Goal: Task Accomplishment & Management: Manage account settings

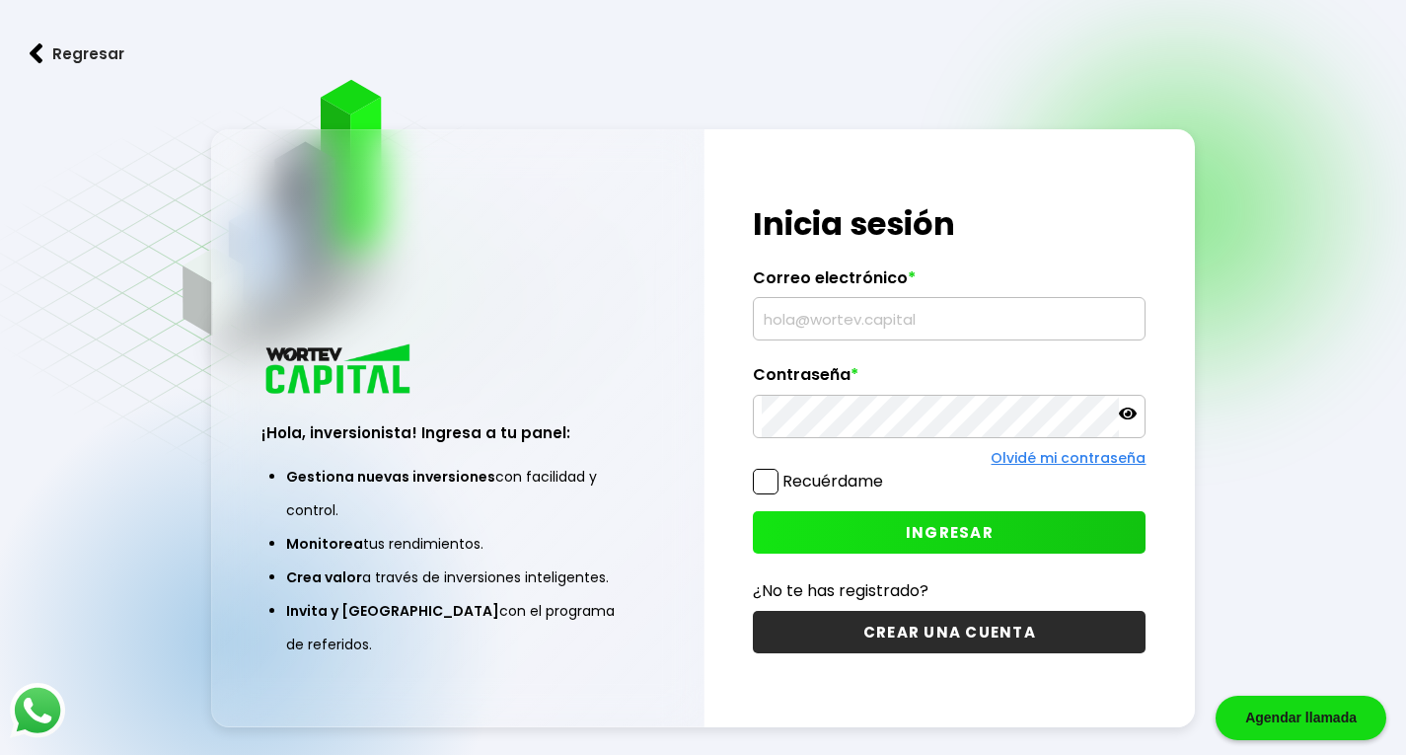
type input "[EMAIL_ADDRESS][DOMAIN_NAME]"
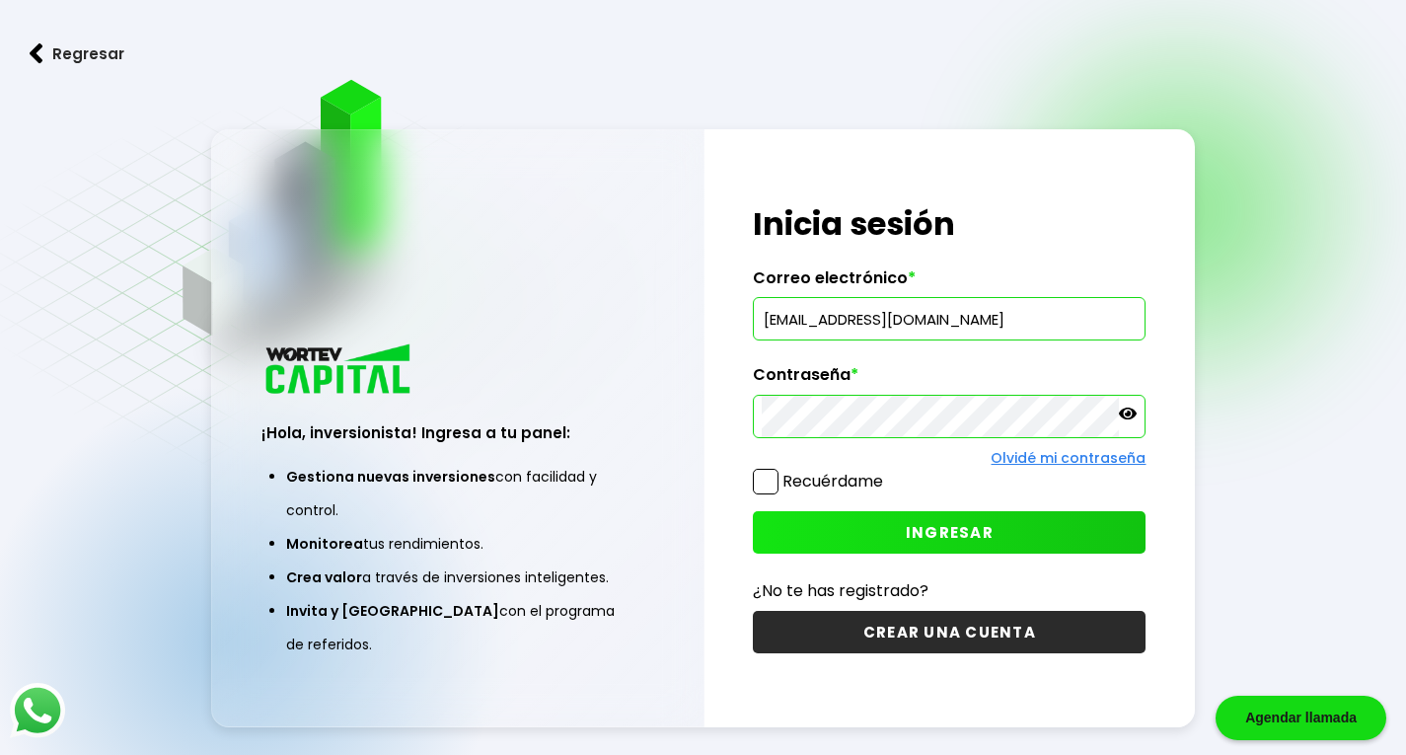
click at [1131, 413] on icon at bounding box center [1128, 414] width 18 height 12
click at [1131, 413] on icon at bounding box center [1128, 414] width 18 height 14
click at [915, 526] on span "INGRESAR" at bounding box center [950, 532] width 88 height 21
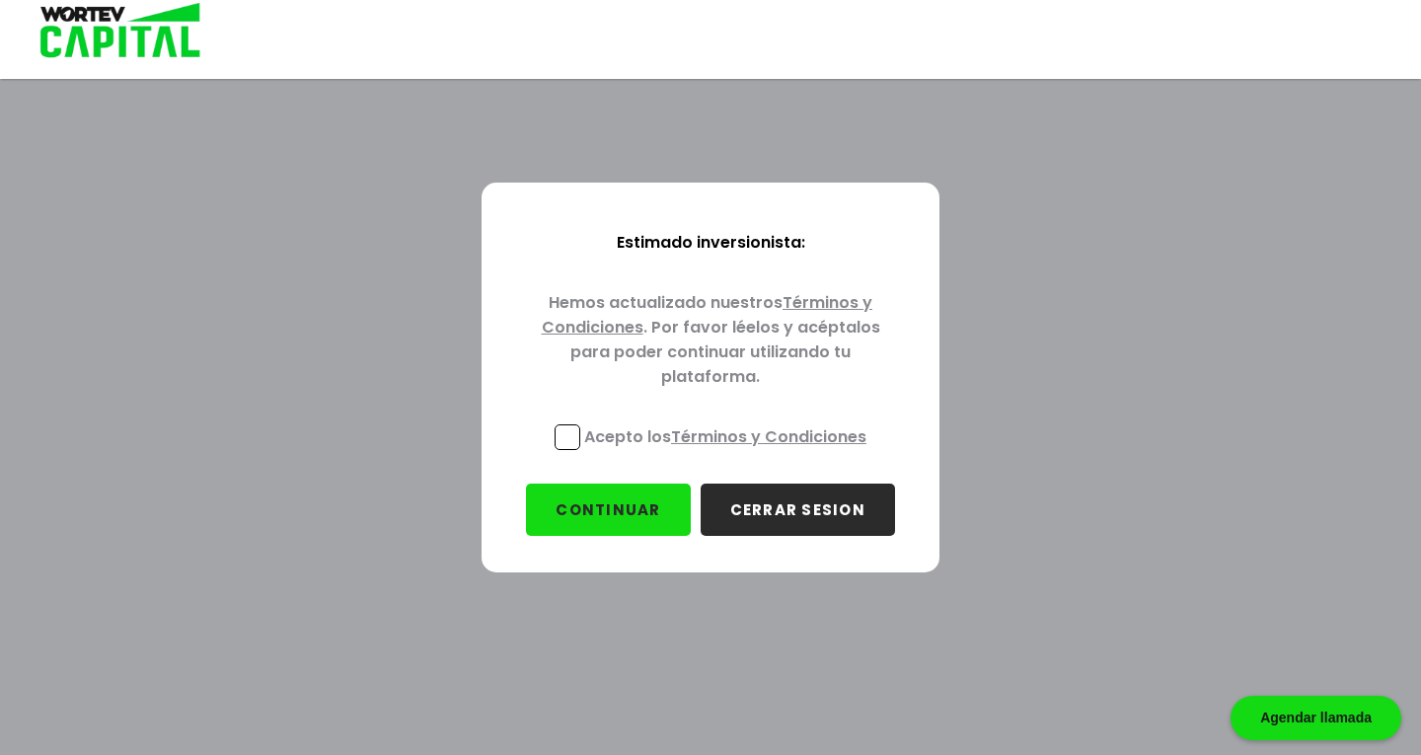
click at [561, 436] on span at bounding box center [568, 437] width 26 height 26
click at [729, 452] on input "Acepto los Términos y Condiciones" at bounding box center [729, 452] width 0 height 0
click at [633, 509] on button "CONTINUAR" at bounding box center [608, 510] width 164 height 52
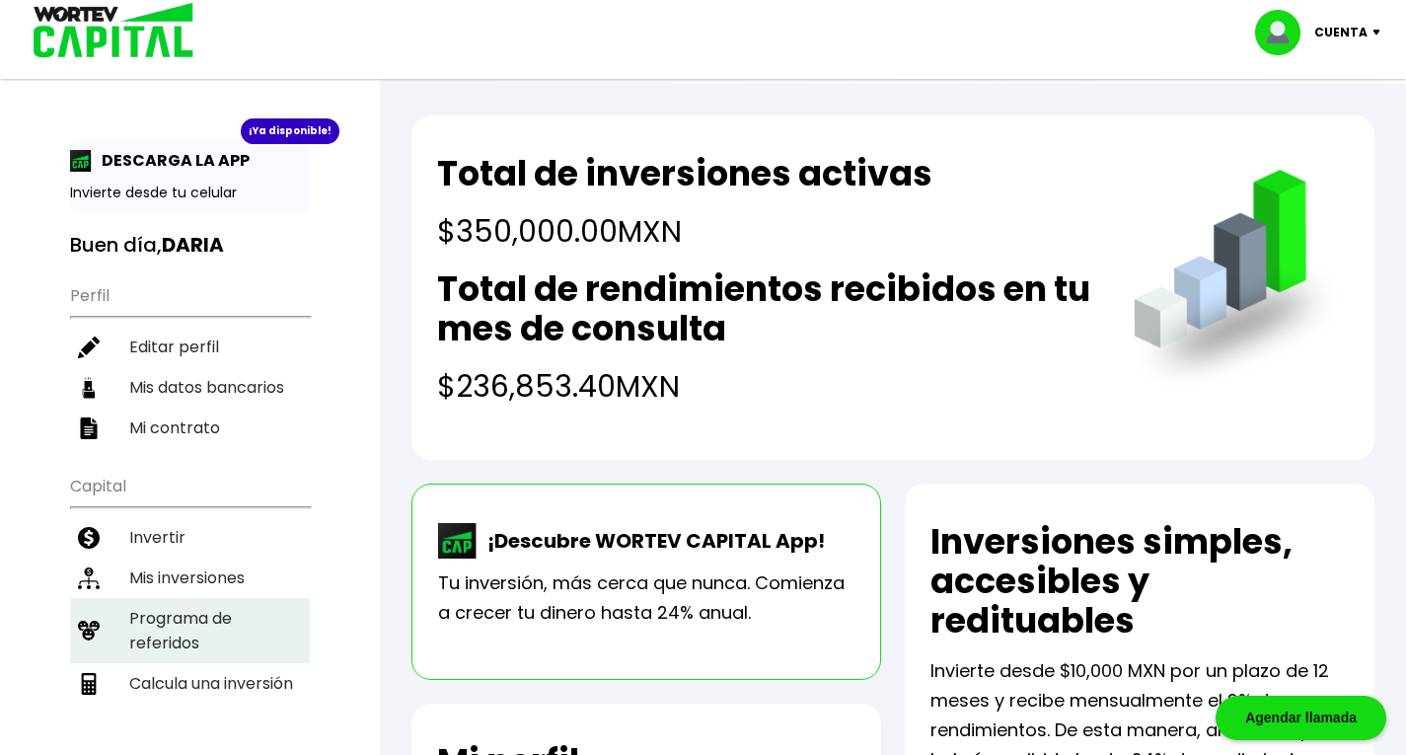
click at [152, 633] on li "Programa de referidos" at bounding box center [190, 630] width 240 height 65
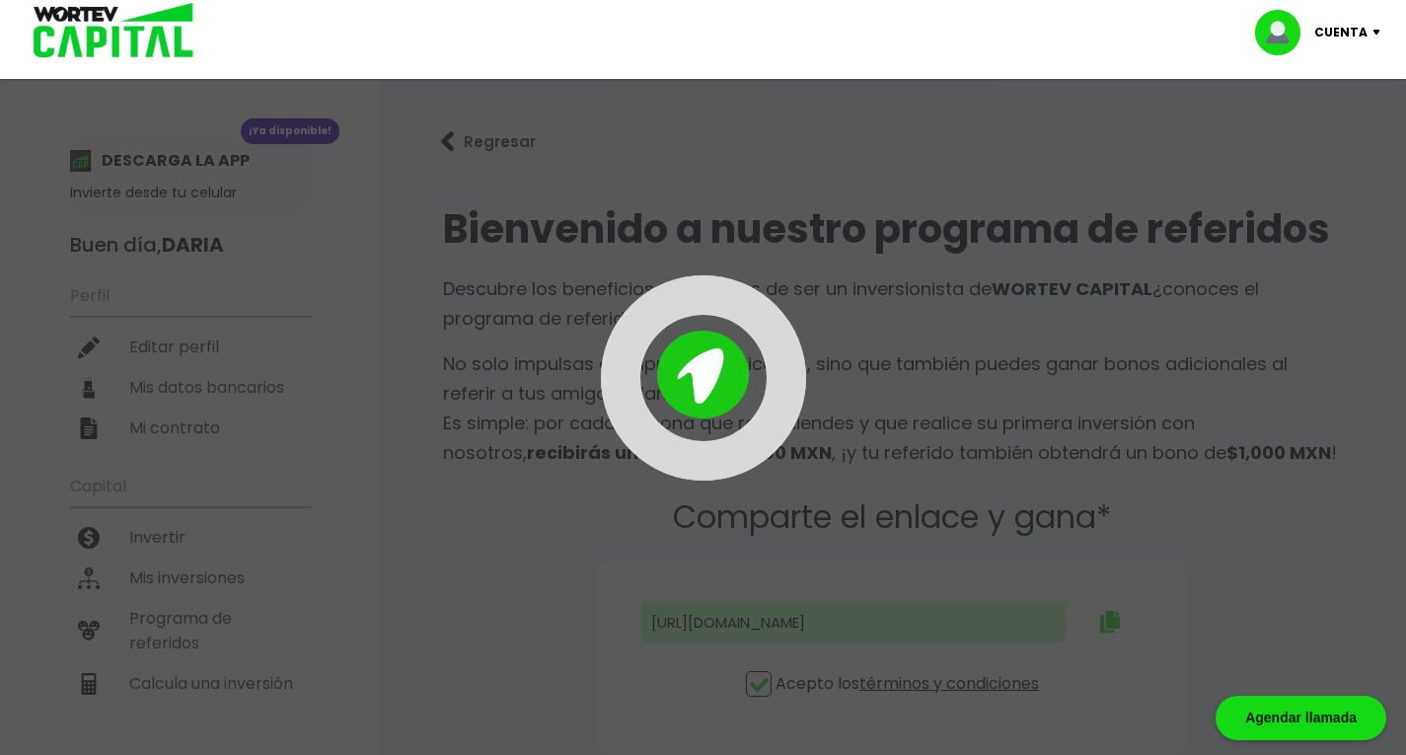
type input "[URL][DOMAIN_NAME]"
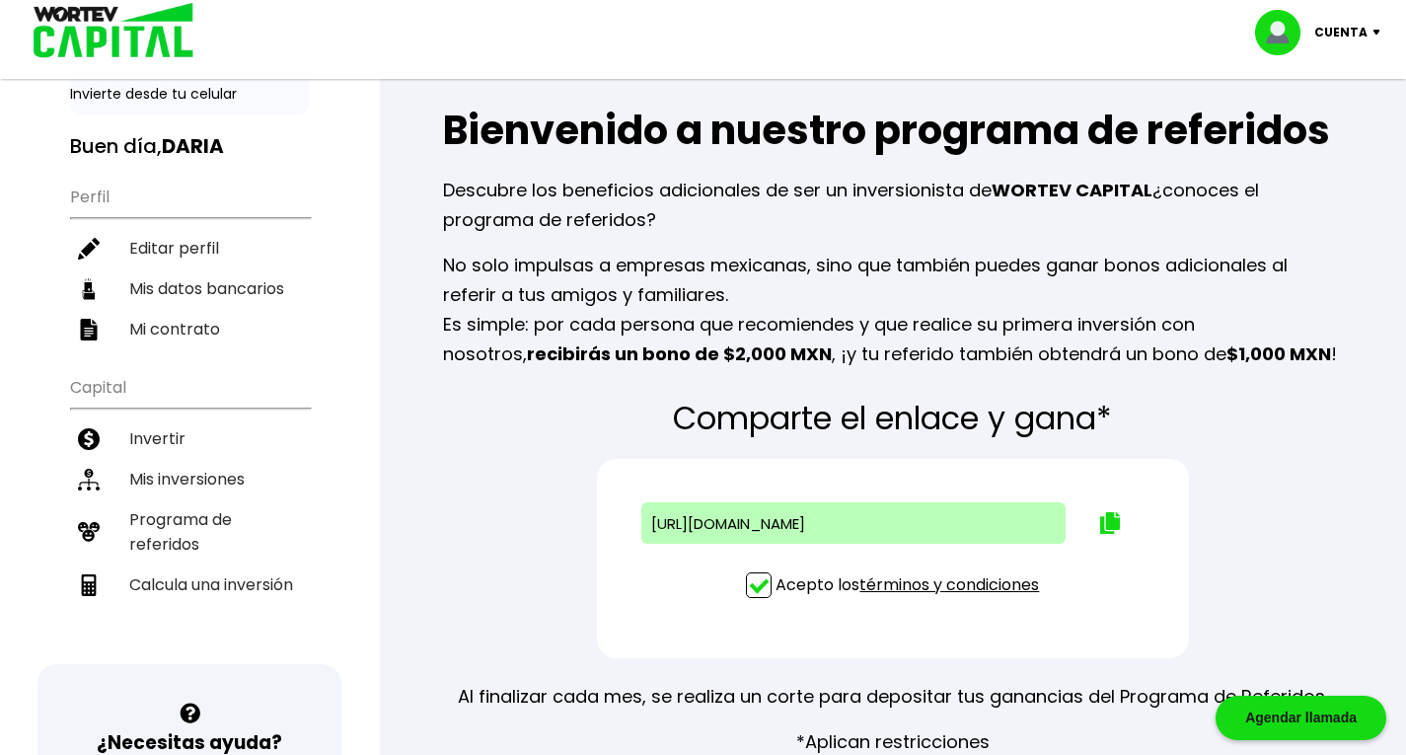
scroll to position [100, 0]
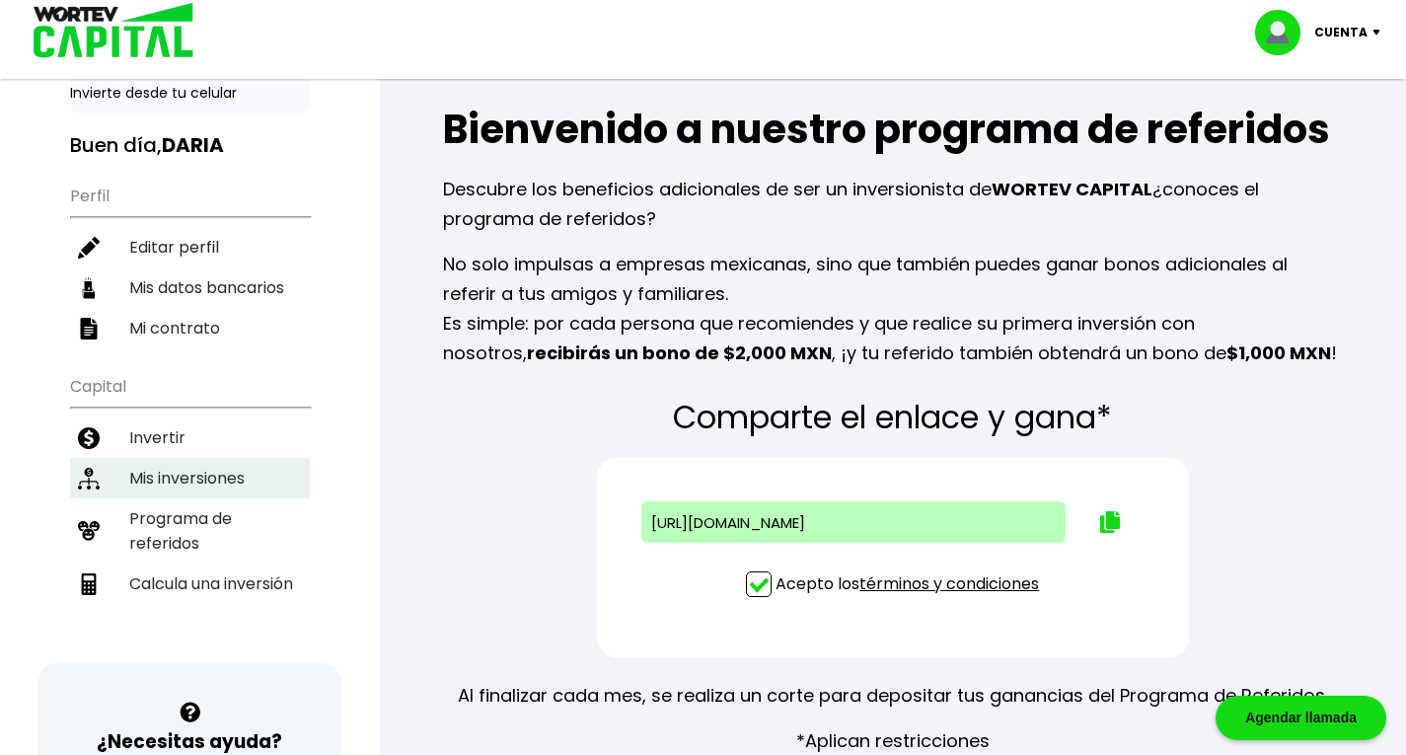
click at [158, 468] on li "Mis inversiones" at bounding box center [190, 478] width 240 height 40
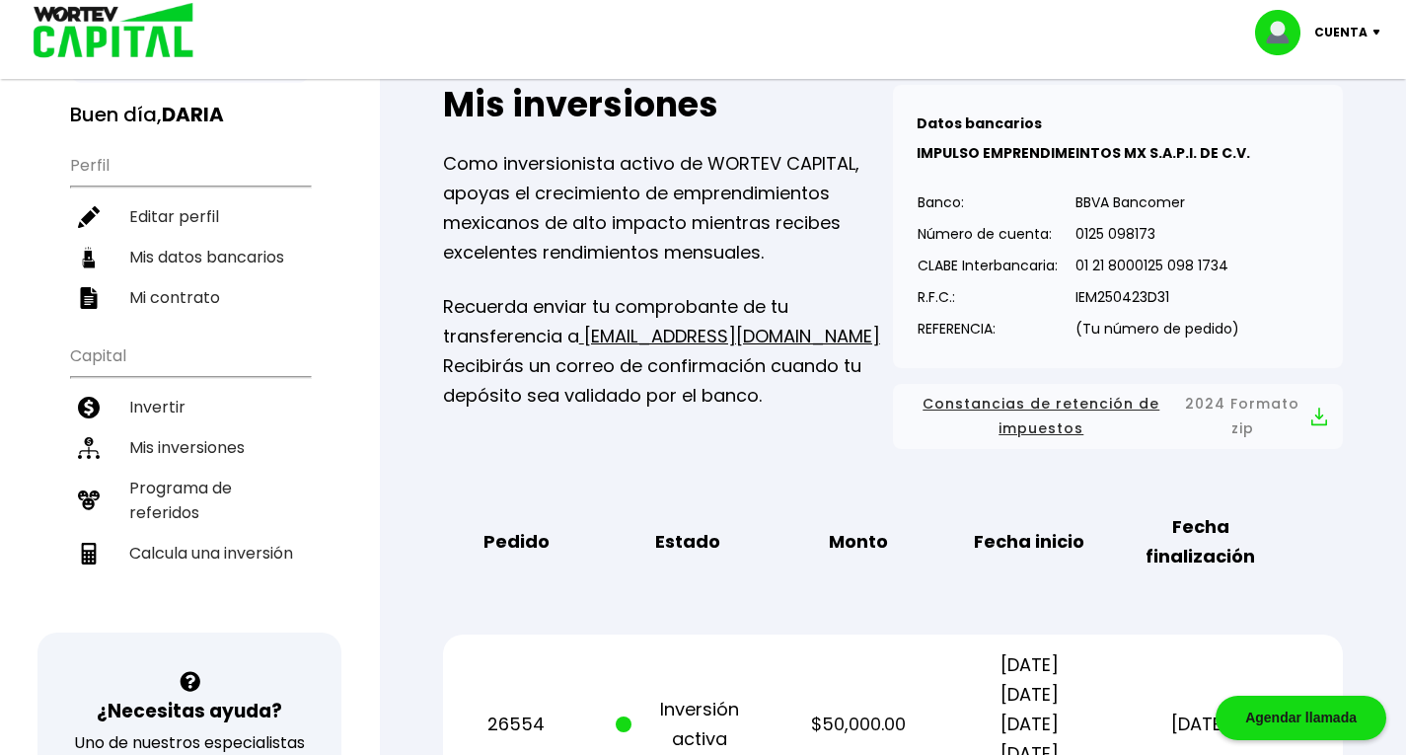
scroll to position [20, 0]
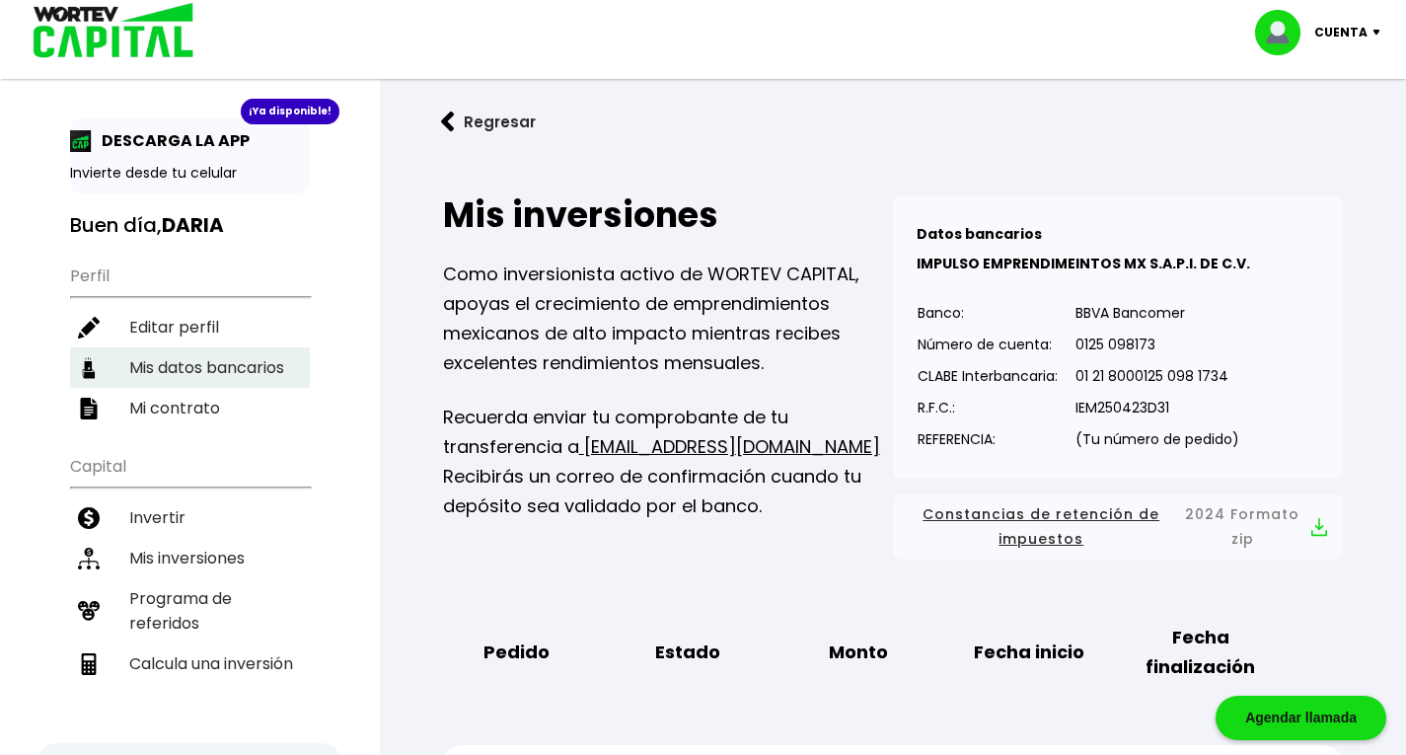
click at [245, 357] on li "Mis datos bancarios" at bounding box center [190, 367] width 240 height 40
select select "Banorte"
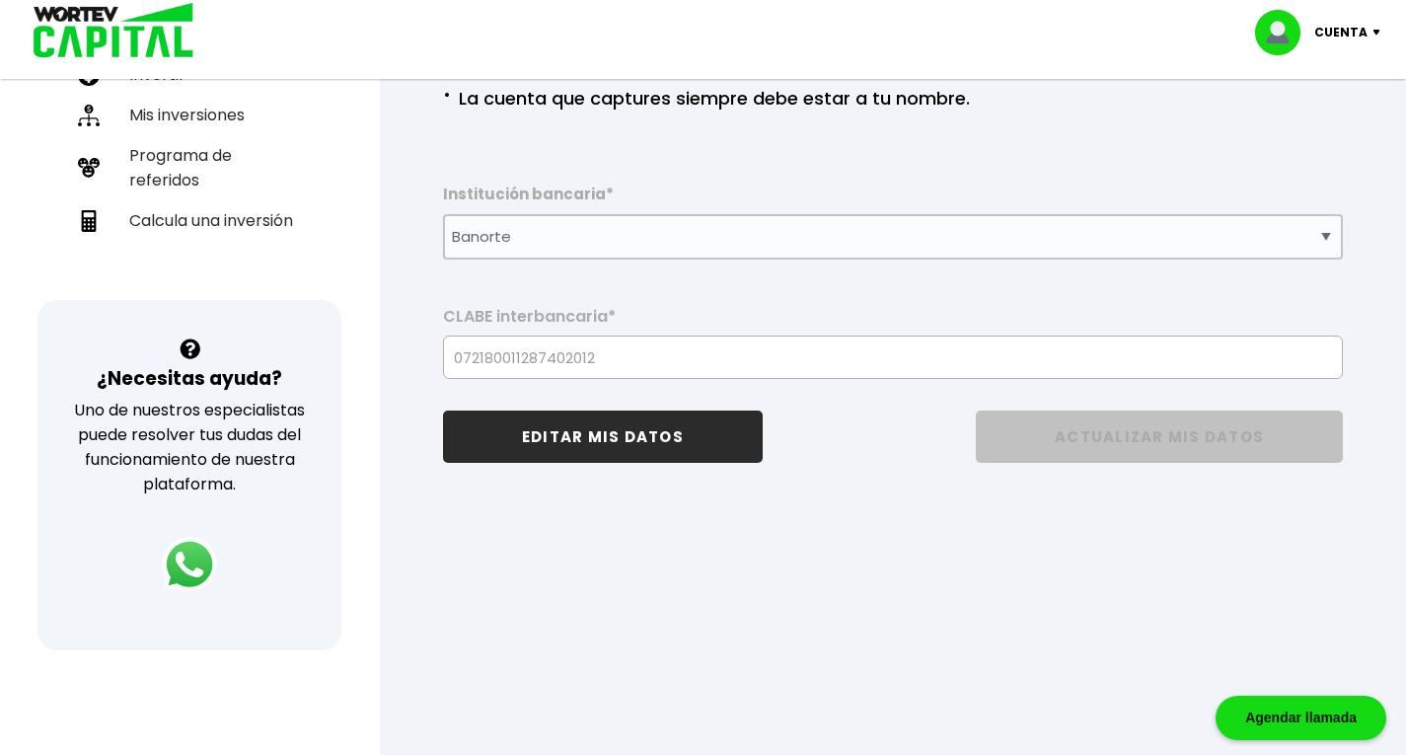
scroll to position [464, 0]
click at [1355, 22] on p "Cuenta" at bounding box center [1340, 33] width 53 height 30
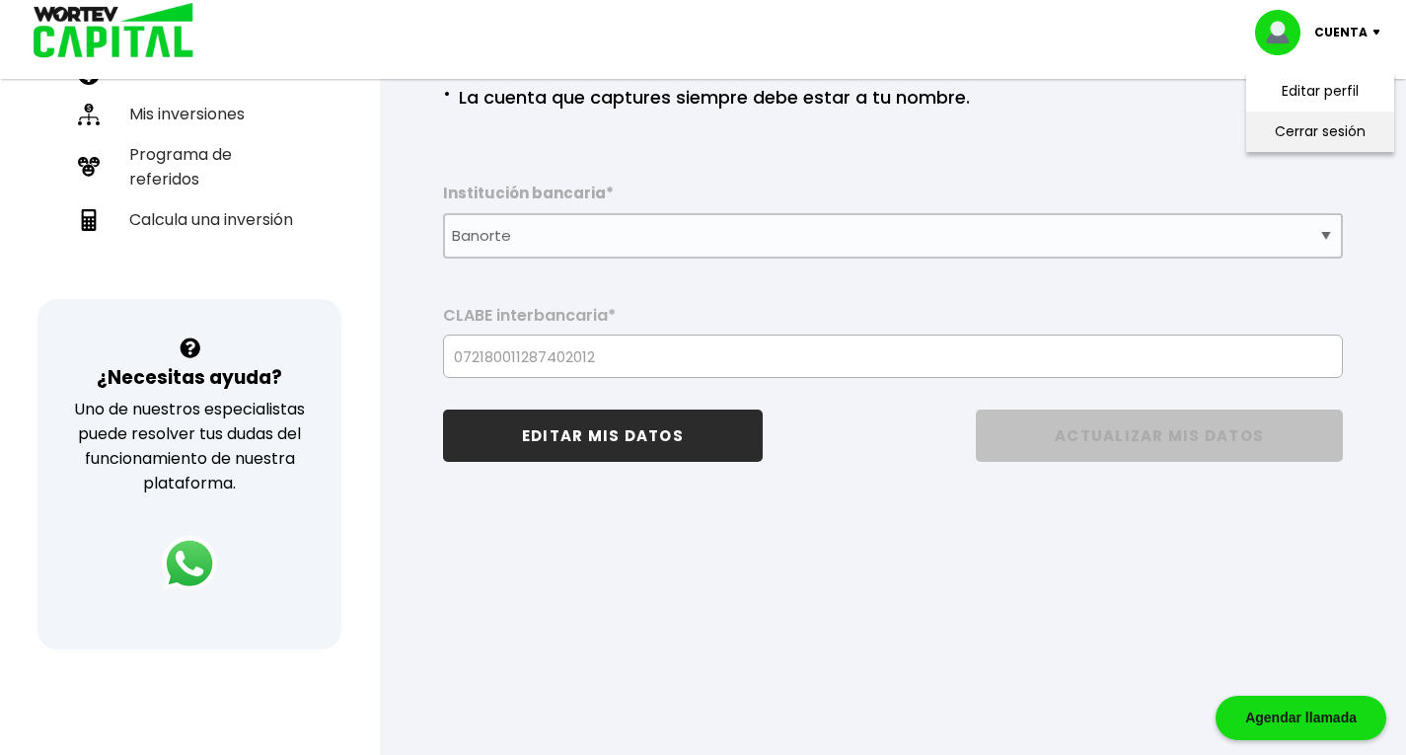
click at [1295, 123] on li "Cerrar sesión" at bounding box center [1320, 132] width 158 height 40
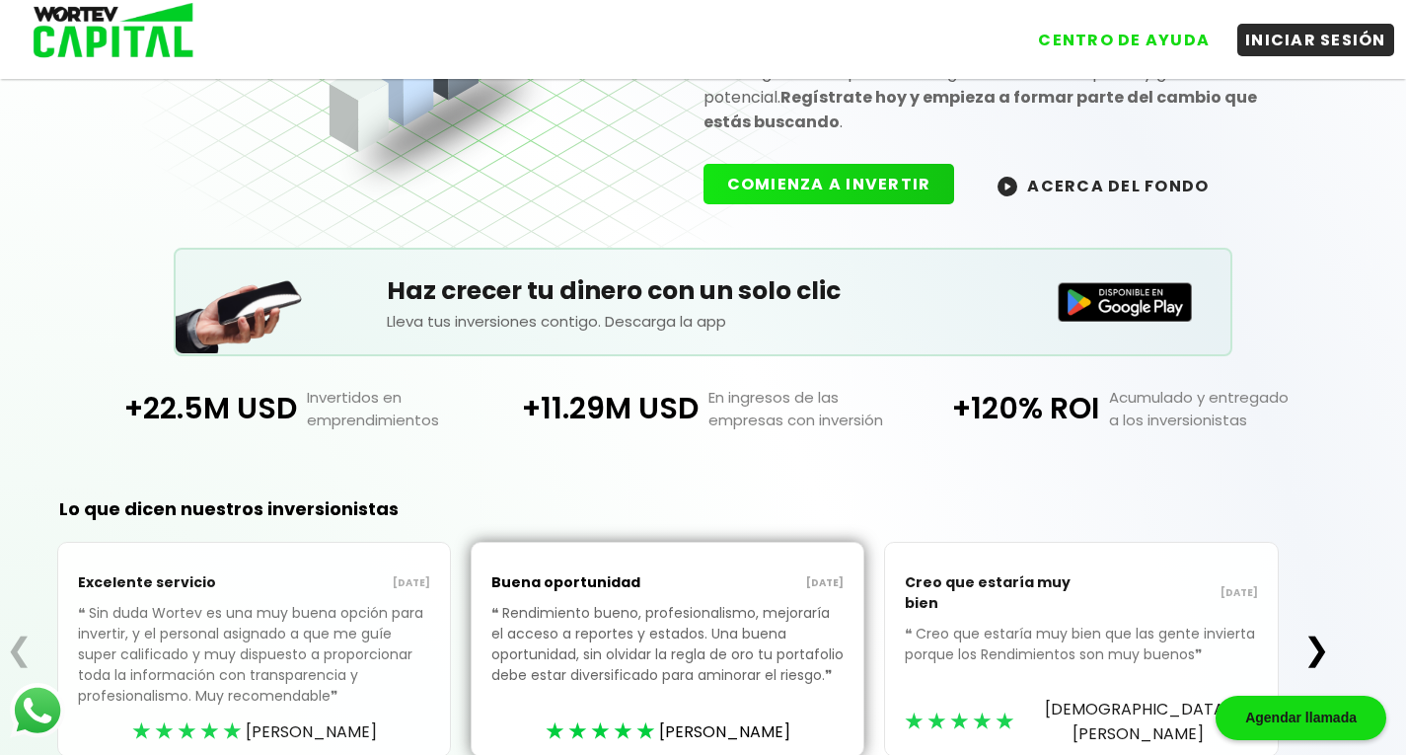
scroll to position [346, 0]
